Goal: Transaction & Acquisition: Purchase product/service

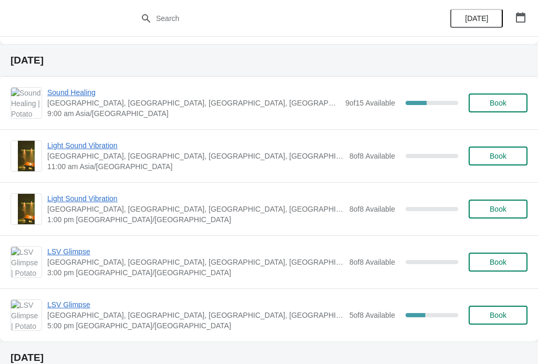
scroll to position [319, 0]
click at [500, 206] on span "Book" at bounding box center [498, 208] width 17 height 8
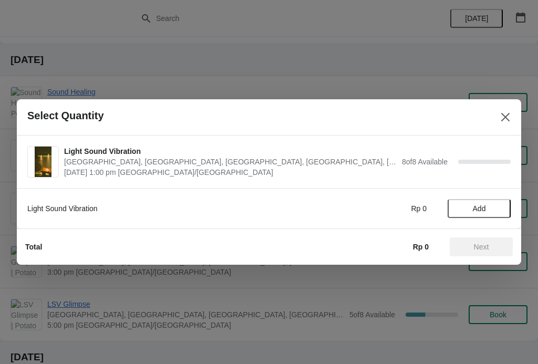
click at [486, 201] on button "Add" at bounding box center [479, 208] width 63 height 19
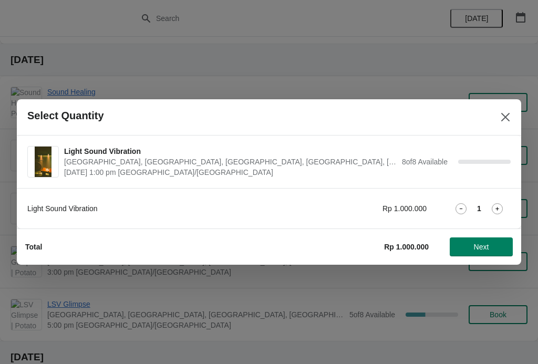
click at [500, 207] on icon at bounding box center [497, 208] width 11 height 11
click at [499, 208] on icon at bounding box center [497, 208] width 11 height 11
click at [490, 245] on span "Next" at bounding box center [481, 247] width 46 height 8
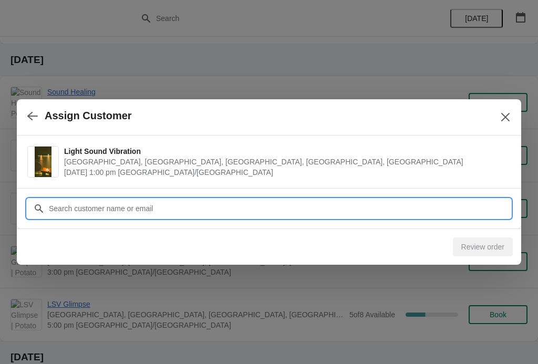
click at [475, 210] on input "Customer" at bounding box center [279, 208] width 463 height 19
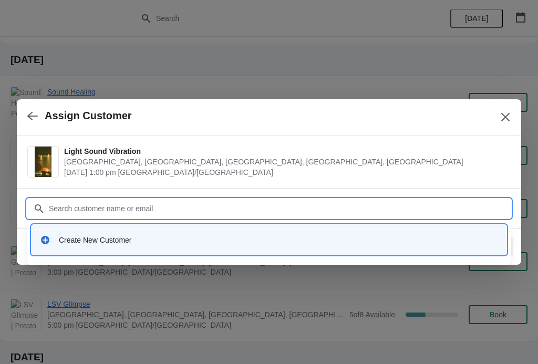
click at [193, 244] on div "Create New Customer" at bounding box center [278, 240] width 439 height 11
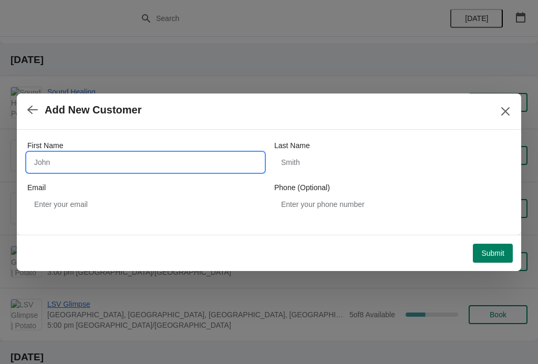
click at [207, 162] on input "First Name" at bounding box center [145, 162] width 237 height 19
type input "Chengguan"
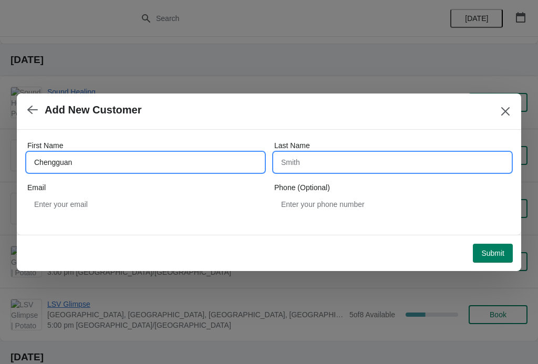
click at [331, 158] on input "Last Name" at bounding box center [392, 162] width 237 height 19
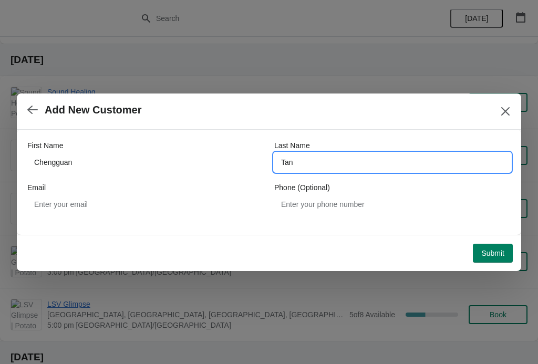
type input "Tan"
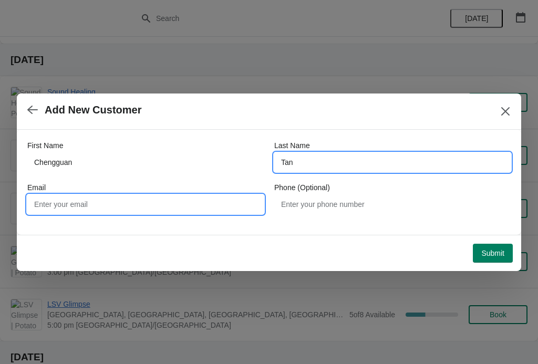
click at [200, 208] on input "Email" at bounding box center [145, 204] width 237 height 19
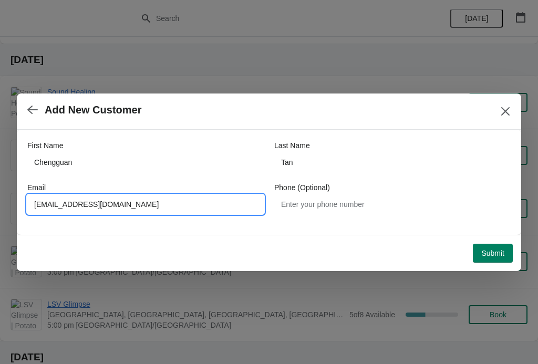
type input "[EMAIL_ADDRESS][DOMAIN_NAME]"
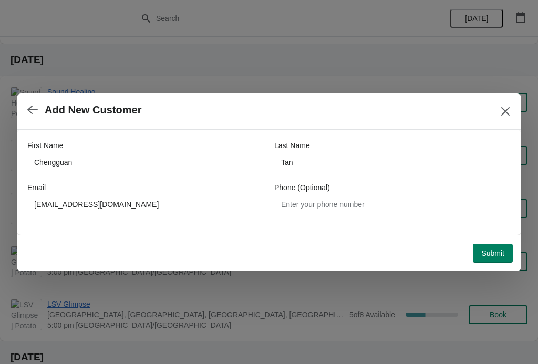
click at [493, 251] on span "Submit" at bounding box center [492, 253] width 23 height 8
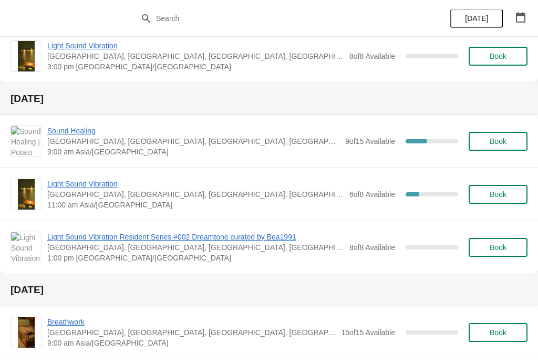
scroll to position [1118, 0]
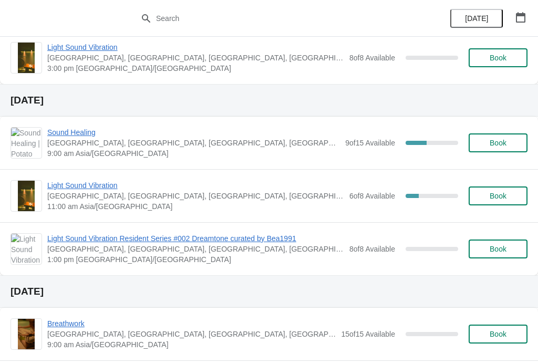
click at [88, 130] on span "Sound Healing" at bounding box center [193, 132] width 293 height 11
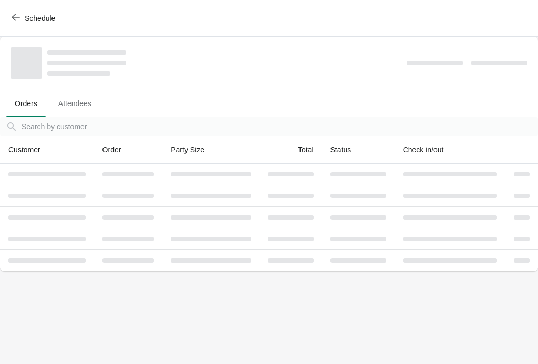
scroll to position [0, 0]
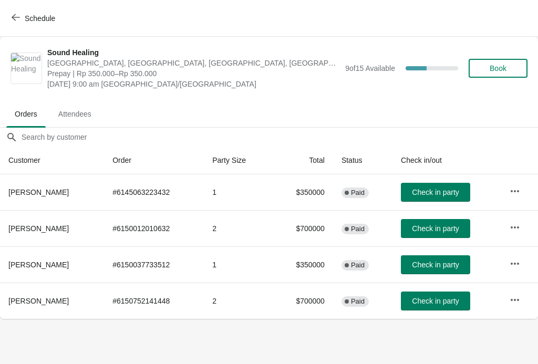
click at [504, 75] on button "Book" at bounding box center [498, 68] width 59 height 19
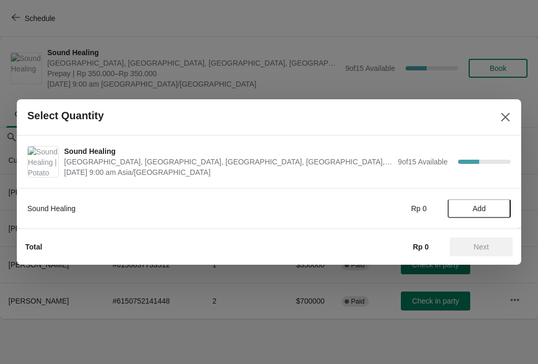
click at [484, 204] on span "Add" at bounding box center [479, 208] width 13 height 8
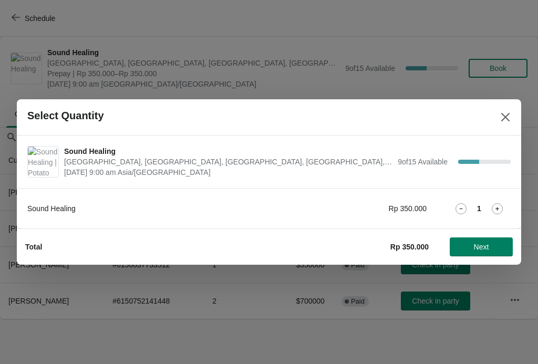
click at [495, 207] on icon at bounding box center [497, 208] width 11 height 11
click at [499, 206] on icon at bounding box center [497, 208] width 11 height 11
click at [489, 235] on div "Total Rp 1.050.000 Next" at bounding box center [265, 242] width 496 height 27
click at [486, 247] on span "Next" at bounding box center [481, 247] width 15 height 8
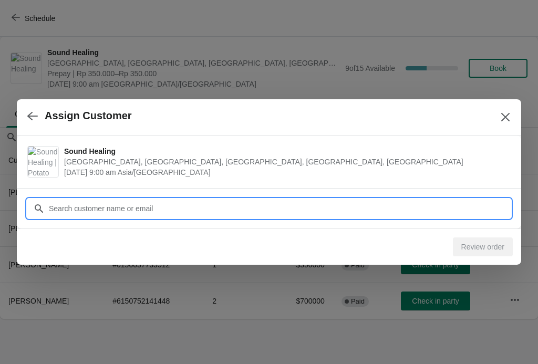
click at [418, 215] on input "Customer" at bounding box center [279, 208] width 463 height 19
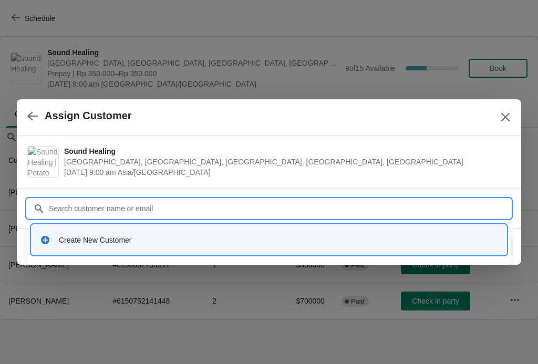
click at [396, 247] on div "Create New Customer" at bounding box center [269, 240] width 467 height 22
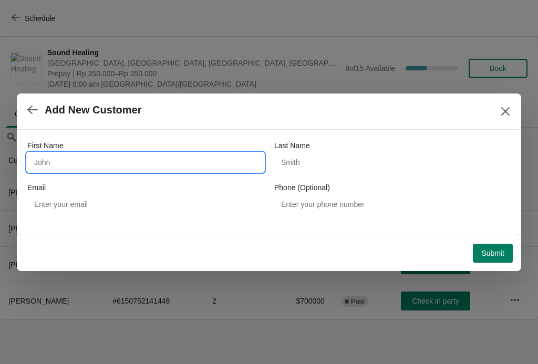
click at [223, 165] on input "First Name" at bounding box center [145, 162] width 237 height 19
type input "Chengguan"
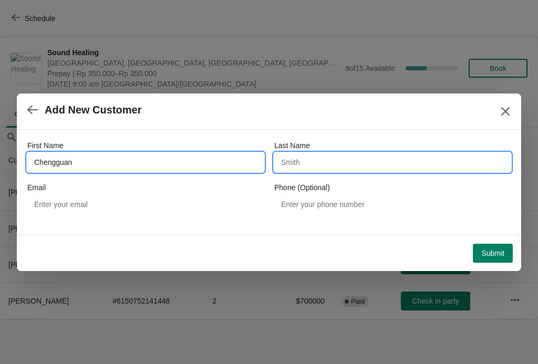
click at [368, 166] on input "Last Name" at bounding box center [392, 162] width 237 height 19
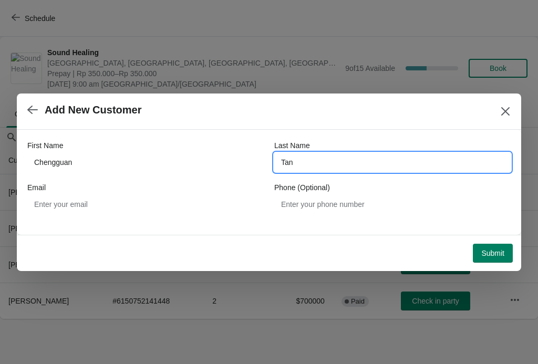
type input "Tan"
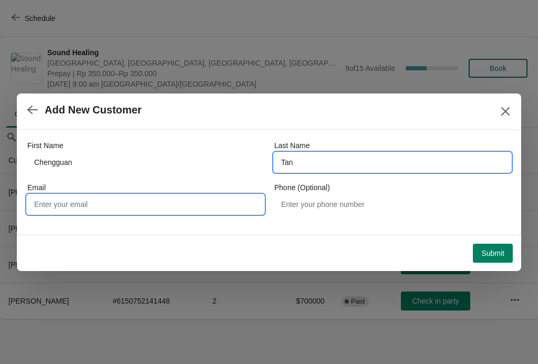
click at [191, 197] on input "Email" at bounding box center [145, 204] width 237 height 19
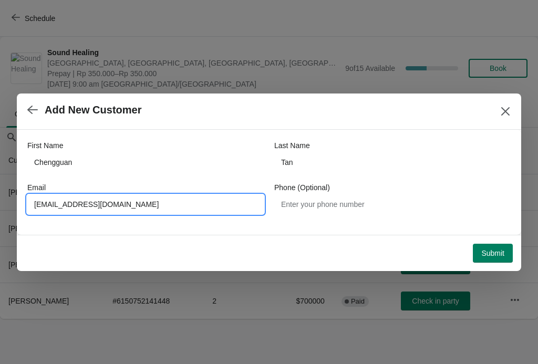
type input "[EMAIL_ADDRESS][DOMAIN_NAME]"
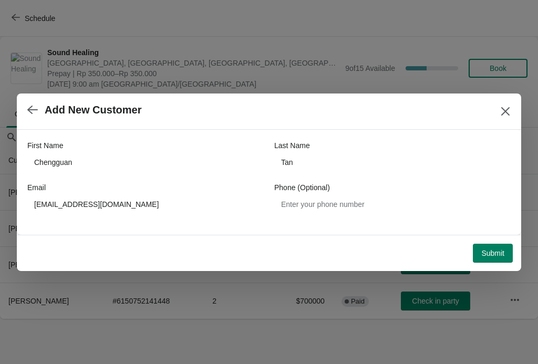
click at [492, 253] on span "Submit" at bounding box center [492, 253] width 23 height 8
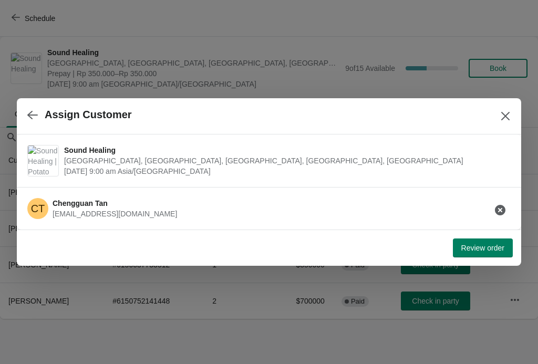
click at [490, 249] on span "Review order" at bounding box center [483, 248] width 43 height 8
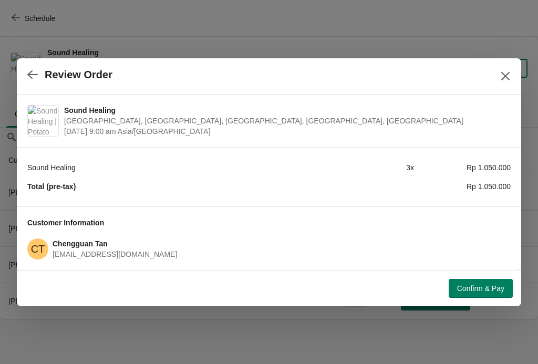
click at [500, 292] on span "Confirm & Pay" at bounding box center [480, 288] width 47 height 8
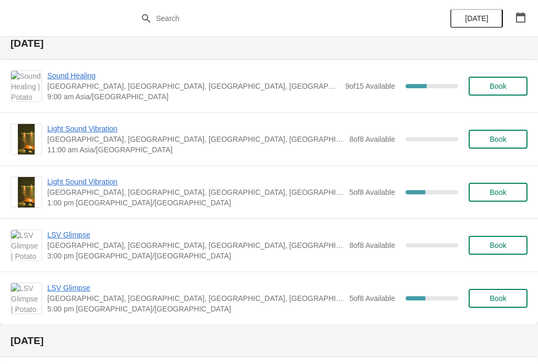
scroll to position [337, 0]
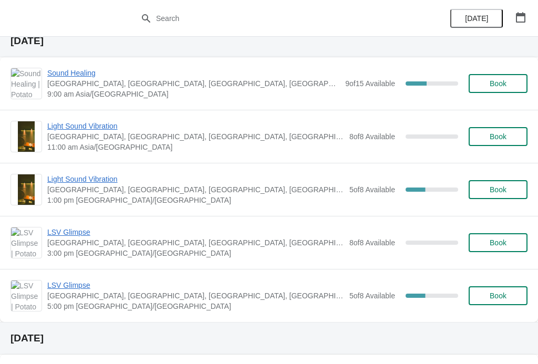
click at [118, 183] on span "Light Sound Vibration" at bounding box center [195, 179] width 297 height 11
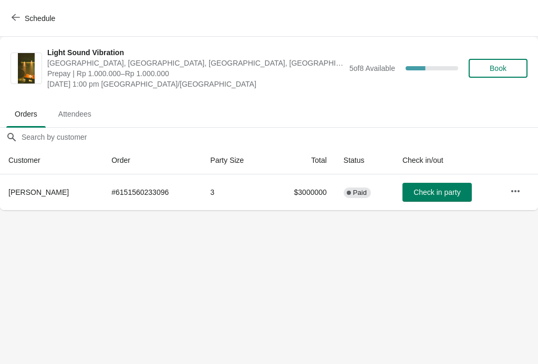
click at [15, 18] on icon "button" at bounding box center [16, 17] width 8 height 8
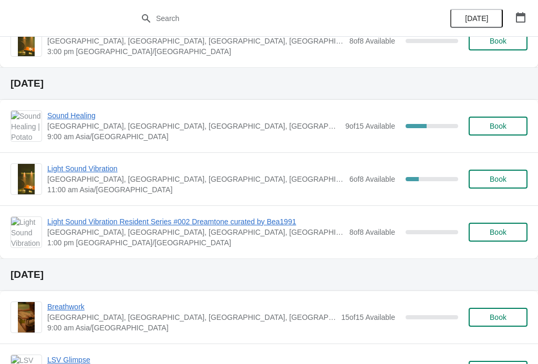
scroll to position [1122, 0]
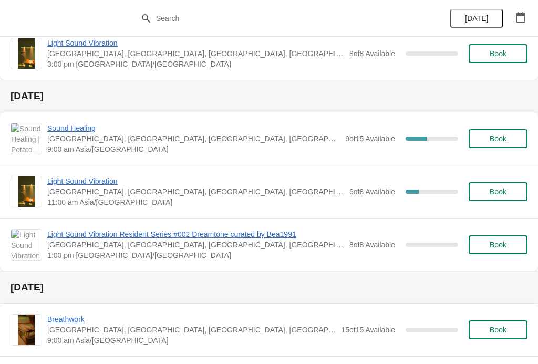
click at [89, 127] on span "Sound Healing" at bounding box center [193, 128] width 293 height 11
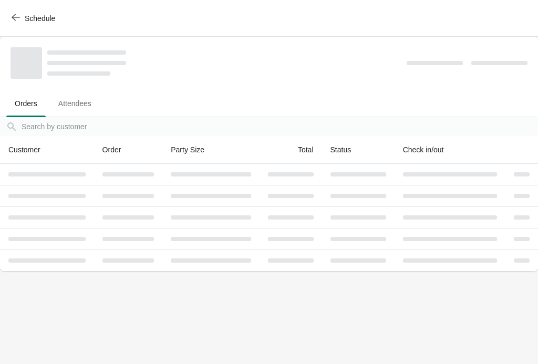
scroll to position [0, 0]
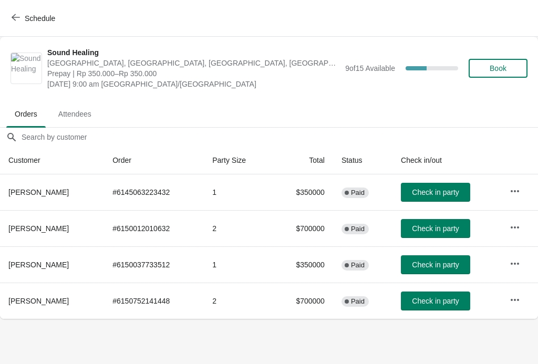
click at [16, 22] on span "button" at bounding box center [16, 18] width 8 height 10
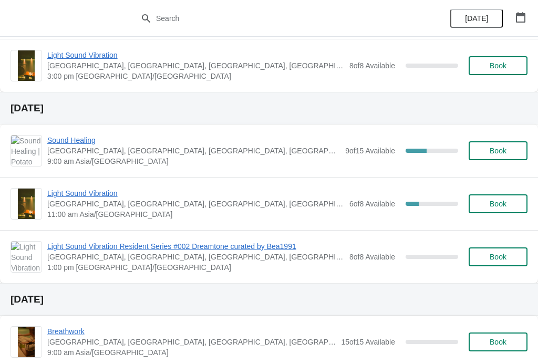
scroll to position [1109, 0]
click at [91, 146] on span "Sound Healing" at bounding box center [193, 141] width 293 height 11
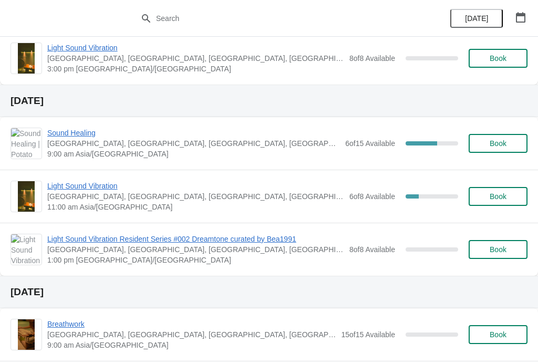
scroll to position [1118, 0]
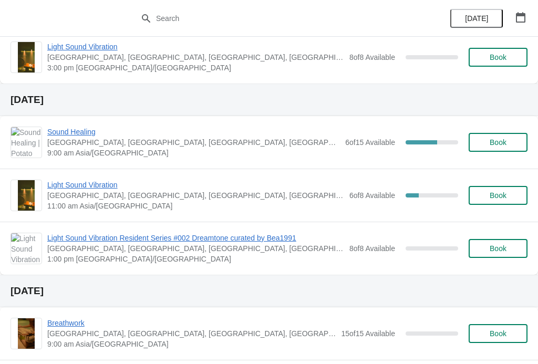
click at [93, 136] on span "Sound Healing" at bounding box center [193, 132] width 293 height 11
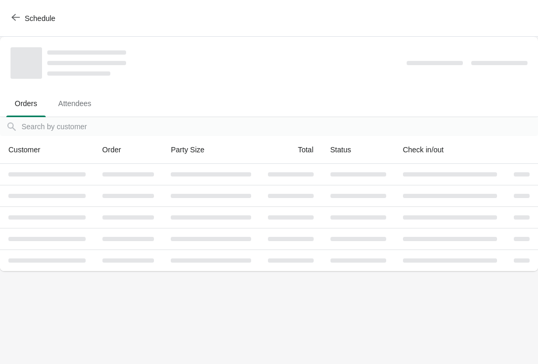
scroll to position [0, 0]
